Goal: Information Seeking & Learning: Learn about a topic

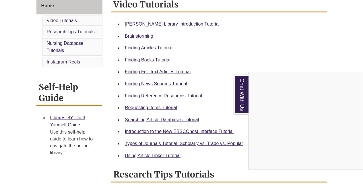
scroll to position [172, 0]
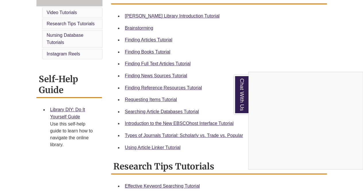
click at [162, 87] on div "Chat With Us" at bounding box center [181, 95] width 363 height 191
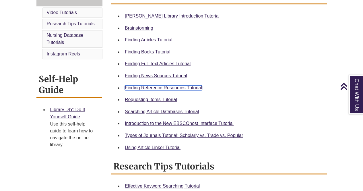
click at [162, 87] on link "Finding Reference Resources Tutorial" at bounding box center [163, 87] width 77 height 5
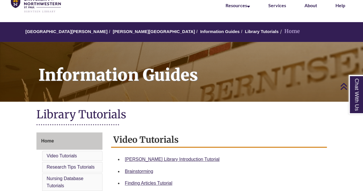
scroll to position [0, 0]
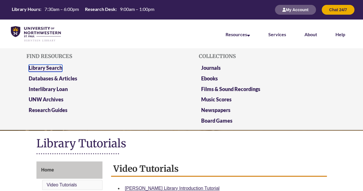
click at [61, 69] on link "Library Search" at bounding box center [46, 68] width 34 height 7
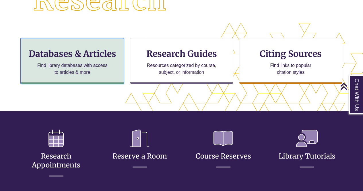
click at [103, 53] on h3 "Databases & Articles" at bounding box center [73, 53] width 94 height 11
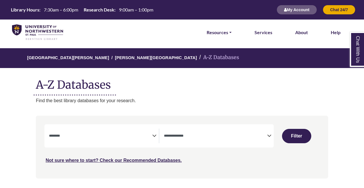
select select "Database Subject Filter"
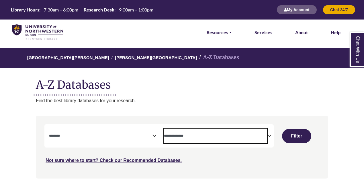
click at [201, 135] on textarea "Search" at bounding box center [215, 136] width 103 height 5
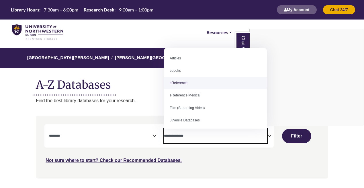
select select "*****"
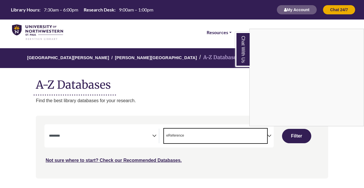
scroll to position [11, 0]
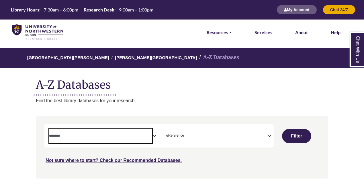
click at [106, 133] on span "Search filters" at bounding box center [100, 135] width 103 height 5
click at [88, 136] on textarea "Search" at bounding box center [100, 136] width 103 height 5
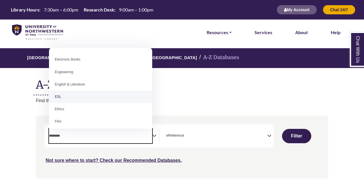
scroll to position [201, 0]
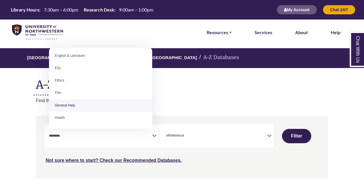
select select "*****"
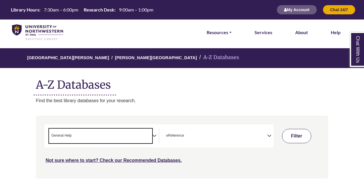
click at [294, 132] on button "Filter" at bounding box center [296, 136] width 29 height 14
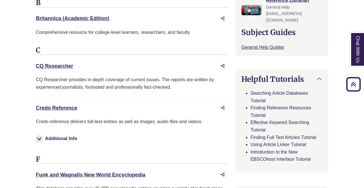
scroll to position [230, 0]
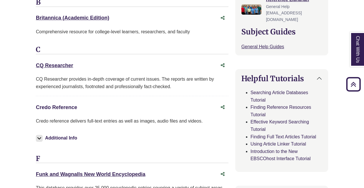
click at [61, 104] on link "Credo Reference This link opens in a new window" at bounding box center [56, 107] width 41 height 6
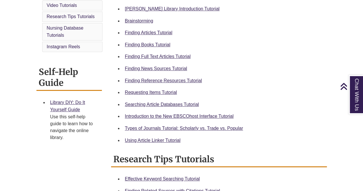
scroll to position [115, 0]
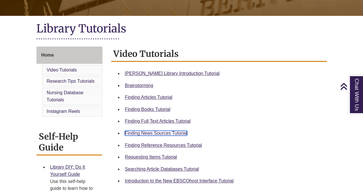
click at [161, 133] on link "Finding News Sources Tutorial" at bounding box center [156, 133] width 62 height 5
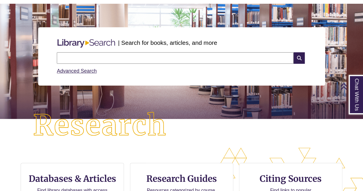
scroll to position [29, 0]
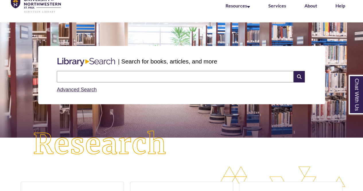
click at [114, 77] on input "text" at bounding box center [175, 76] width 237 height 11
type input "**********"
